Goal: Book appointment/travel/reservation

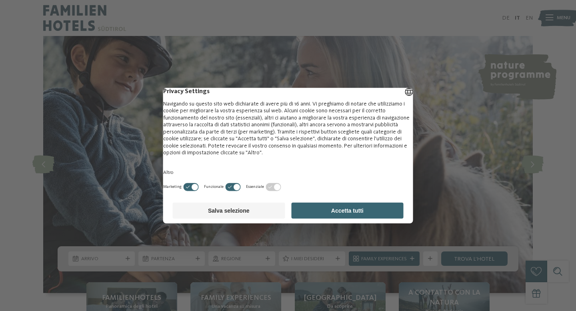
click at [319, 212] on button "Accetta tutti" at bounding box center [347, 210] width 112 height 16
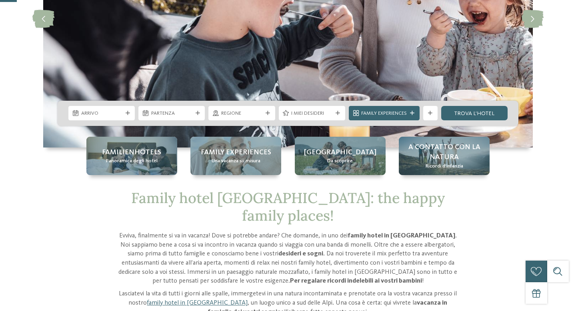
scroll to position [147, 0]
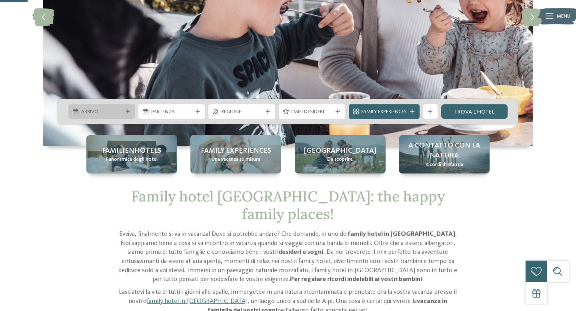
click at [122, 111] on div "Arrivo" at bounding box center [101, 112] width 45 height 8
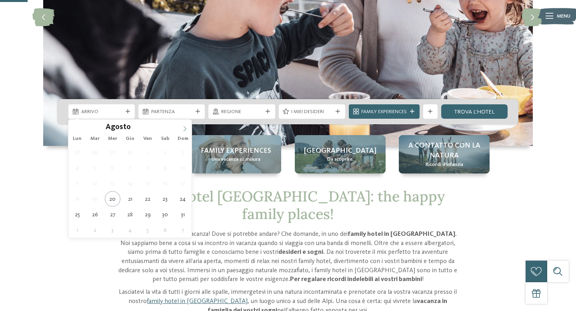
click at [182, 127] on icon at bounding box center [185, 129] width 6 height 6
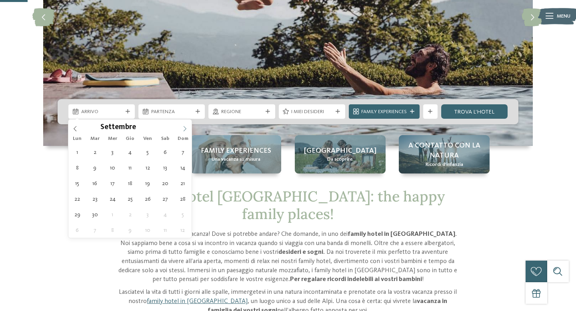
click at [182, 127] on icon at bounding box center [185, 129] width 6 height 6
type div "[DATE]"
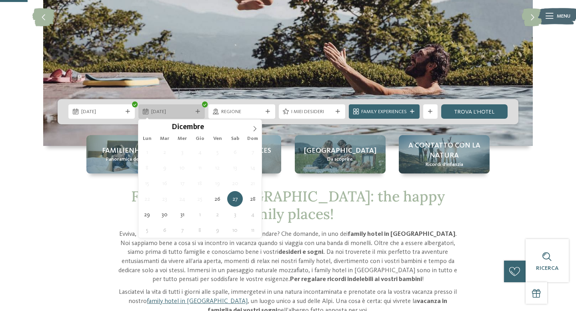
click at [193, 113] on div "[DATE]" at bounding box center [171, 112] width 45 height 8
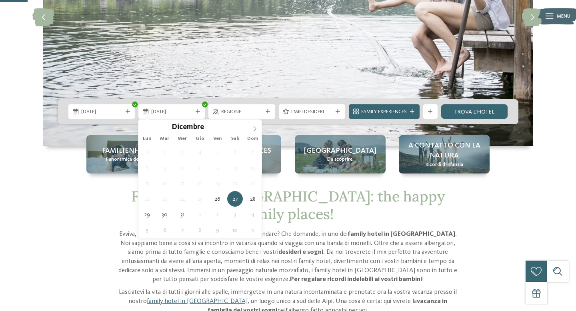
type input "****"
click at [256, 128] on icon at bounding box center [255, 129] width 6 height 6
type div "[DATE]"
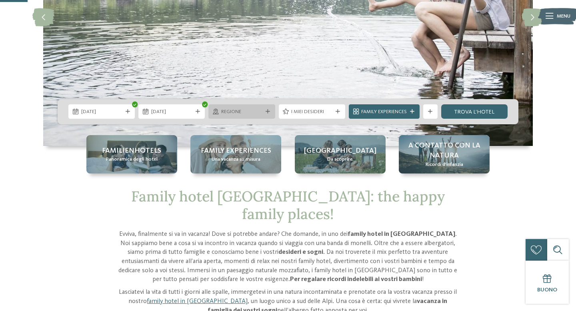
click at [238, 112] on span "Regione" at bounding box center [241, 111] width 41 height 7
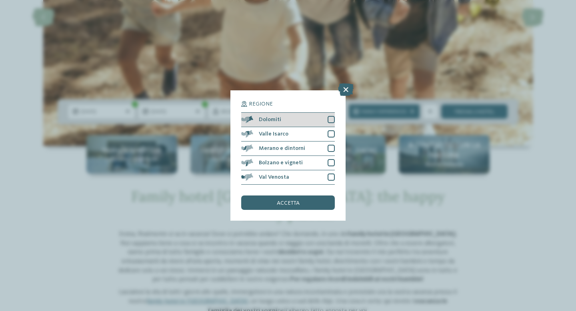
click at [253, 120] on span at bounding box center [253, 119] width 0 height 7
click at [273, 201] on div "accetta" at bounding box center [288, 203] width 94 height 14
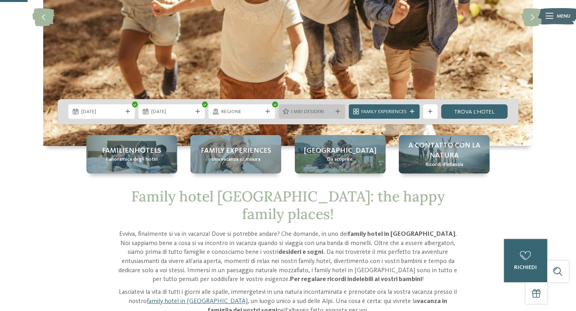
click at [312, 111] on span "I miei desideri" at bounding box center [311, 111] width 41 height 7
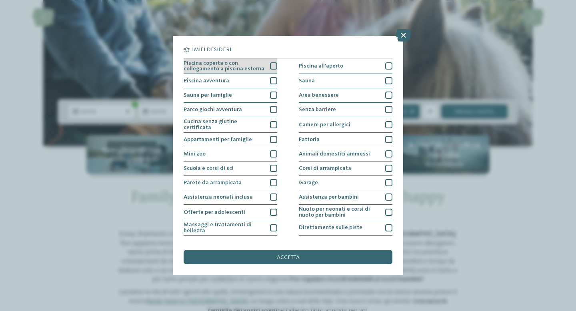
click at [273, 65] on div at bounding box center [273, 65] width 7 height 7
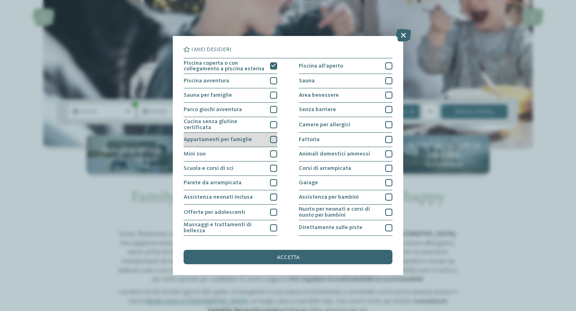
click at [273, 136] on div at bounding box center [273, 139] width 7 height 7
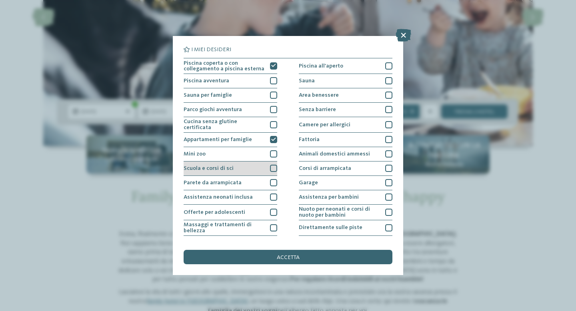
click at [276, 166] on div at bounding box center [273, 168] width 7 height 7
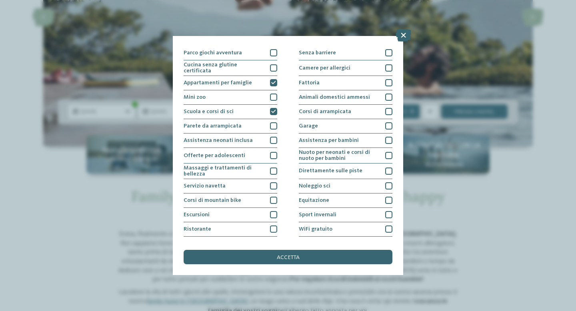
scroll to position [68, 0]
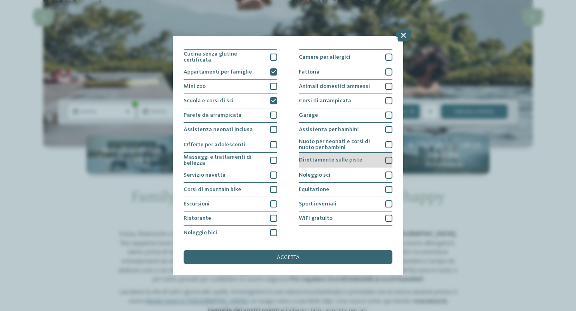
click at [388, 158] on div at bounding box center [388, 160] width 7 height 7
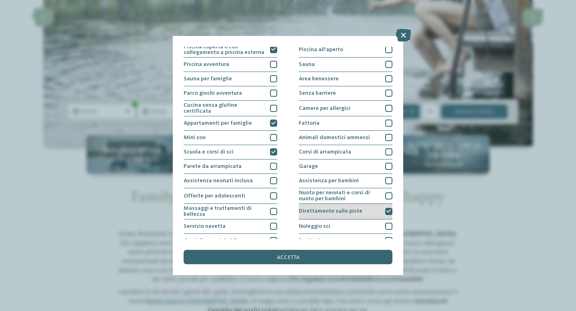
scroll to position [0, 0]
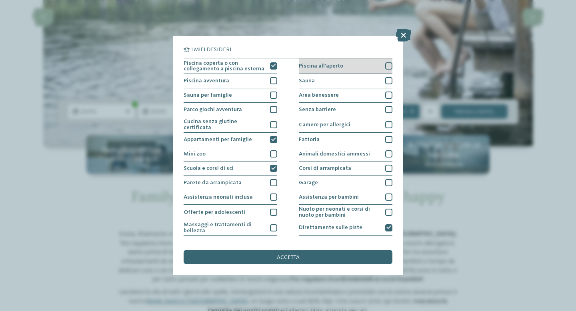
click at [387, 67] on div at bounding box center [388, 65] width 7 height 7
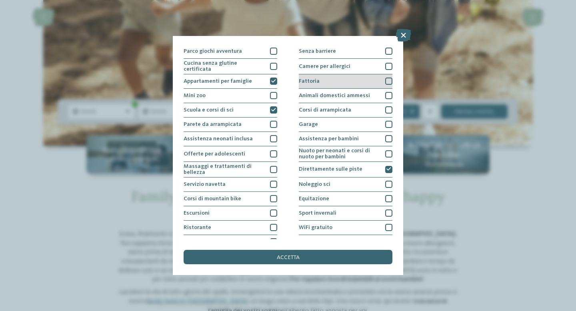
scroll to position [68, 0]
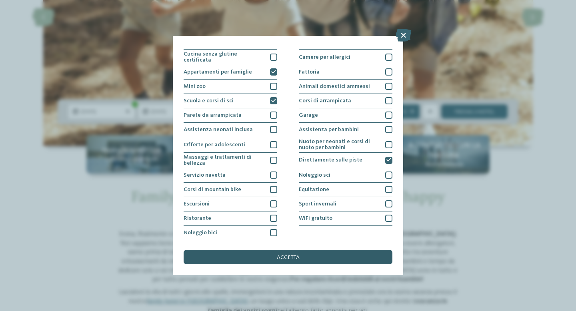
click at [294, 257] on span "accetta" at bounding box center [288, 258] width 23 height 6
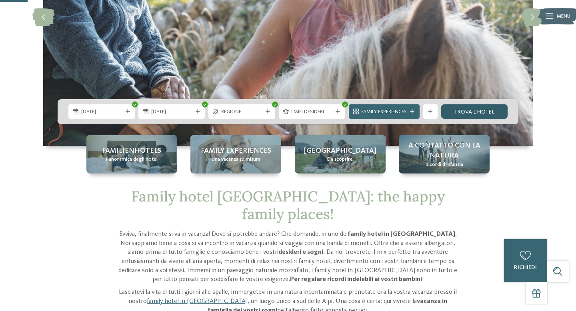
click at [476, 113] on link "trova l’hotel" at bounding box center [474, 111] width 66 height 14
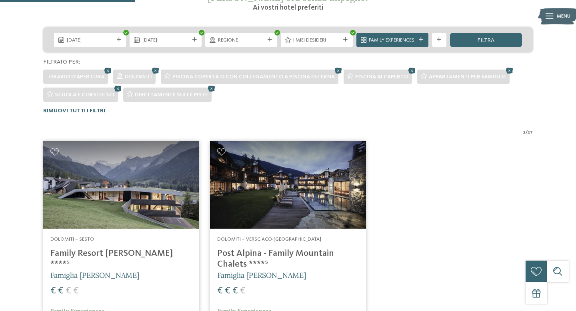
scroll to position [161, 0]
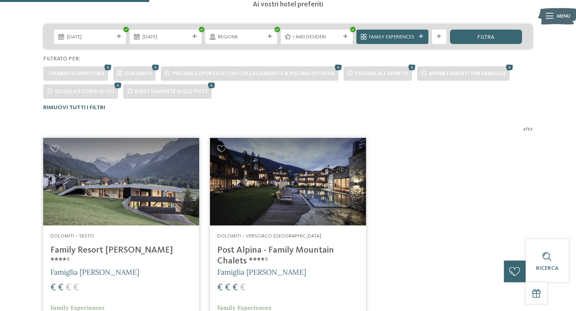
click at [274, 184] on img at bounding box center [288, 182] width 156 height 88
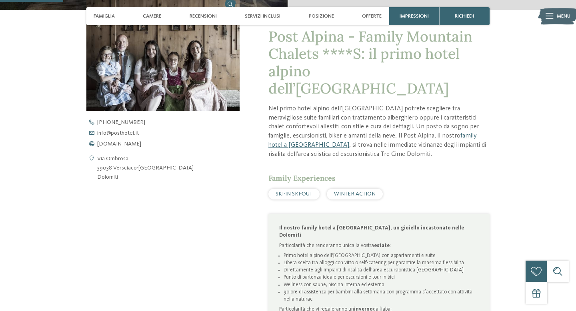
scroll to position [286, 0]
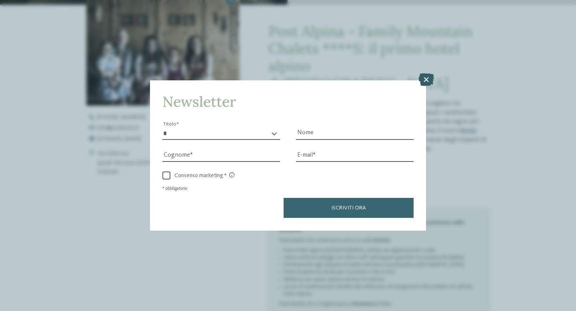
click at [424, 78] on icon at bounding box center [427, 80] width 16 height 13
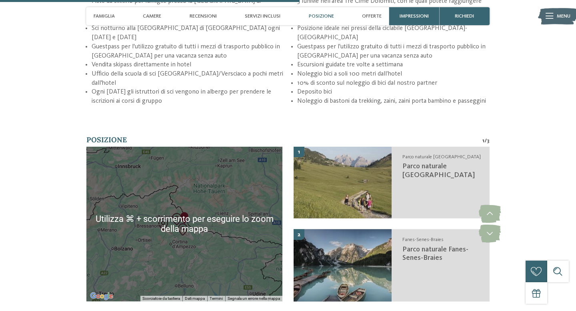
scroll to position [1362, 0]
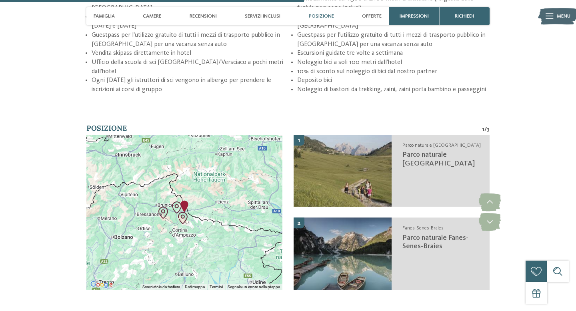
click at [186, 196] on div at bounding box center [184, 212] width 196 height 155
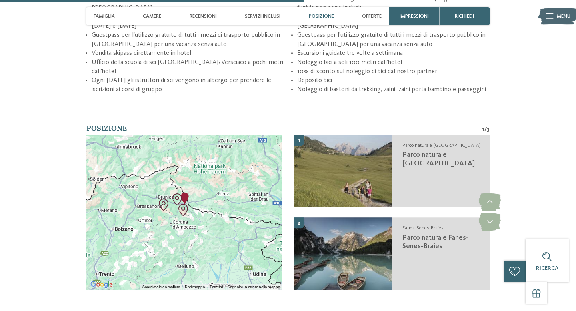
drag, startPoint x: 186, startPoint y: 185, endPoint x: 187, endPoint y: 176, distance: 9.2
click at [187, 204] on img "Parco naturale Tre Cime" at bounding box center [183, 210] width 12 height 12
click at [184, 192] on img "Family Mountain Chalets Post Alpina" at bounding box center [185, 198] width 12 height 12
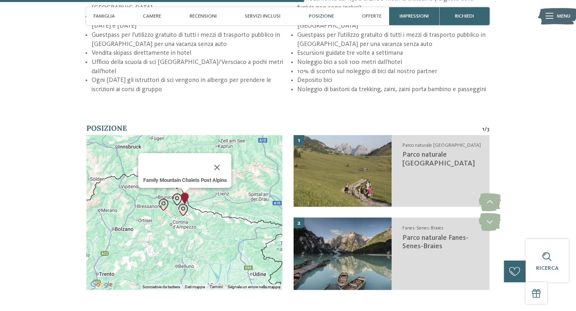
click at [184, 192] on img "Family Mountain Chalets Post Alpina" at bounding box center [185, 198] width 12 height 12
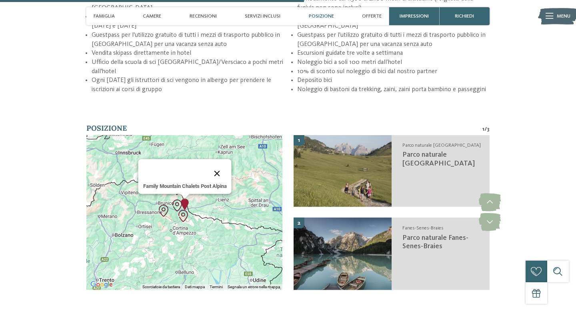
click at [219, 164] on button "Chiudi" at bounding box center [217, 173] width 19 height 19
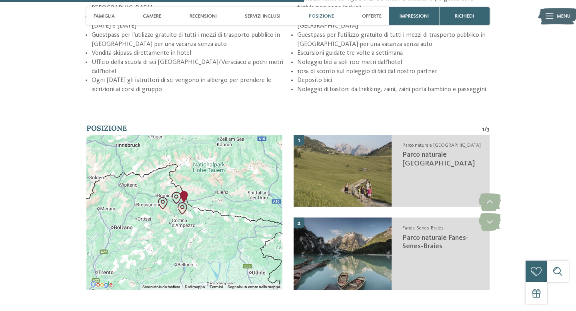
drag, startPoint x: 186, startPoint y: 172, endPoint x: 185, endPoint y: 164, distance: 8.0
click at [185, 191] on img "Family Mountain Chalets Post Alpina" at bounding box center [184, 197] width 12 height 12
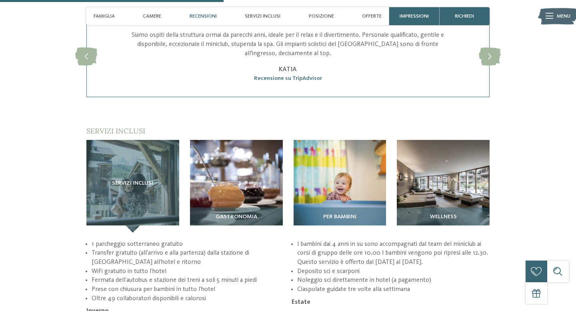
scroll to position [999, 0]
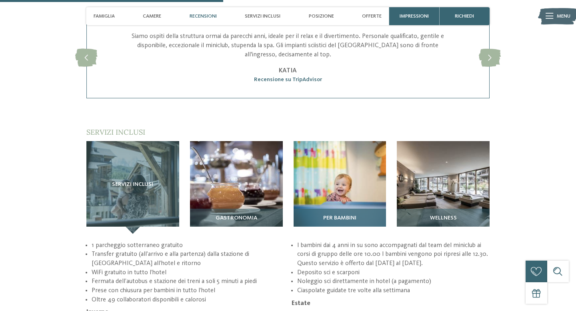
click at [334, 164] on img at bounding box center [340, 187] width 93 height 93
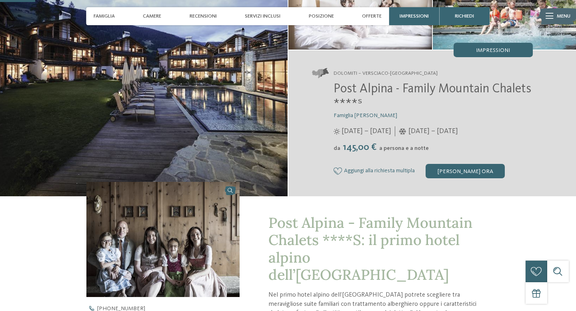
scroll to position [0, 0]
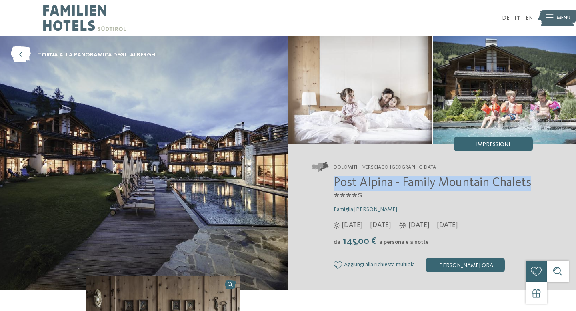
drag, startPoint x: 335, startPoint y: 184, endPoint x: 539, endPoint y: 186, distance: 204.9
click at [539, 186] on div "Dolomiti – Versciaco-San Candido Post Alpina - Family Mountain Chalets ****ˢ Fa…" at bounding box center [433, 217] width 288 height 146
copy span "Post Alpina - Family Mountain Chalets"
